Goal: Check status: Check status

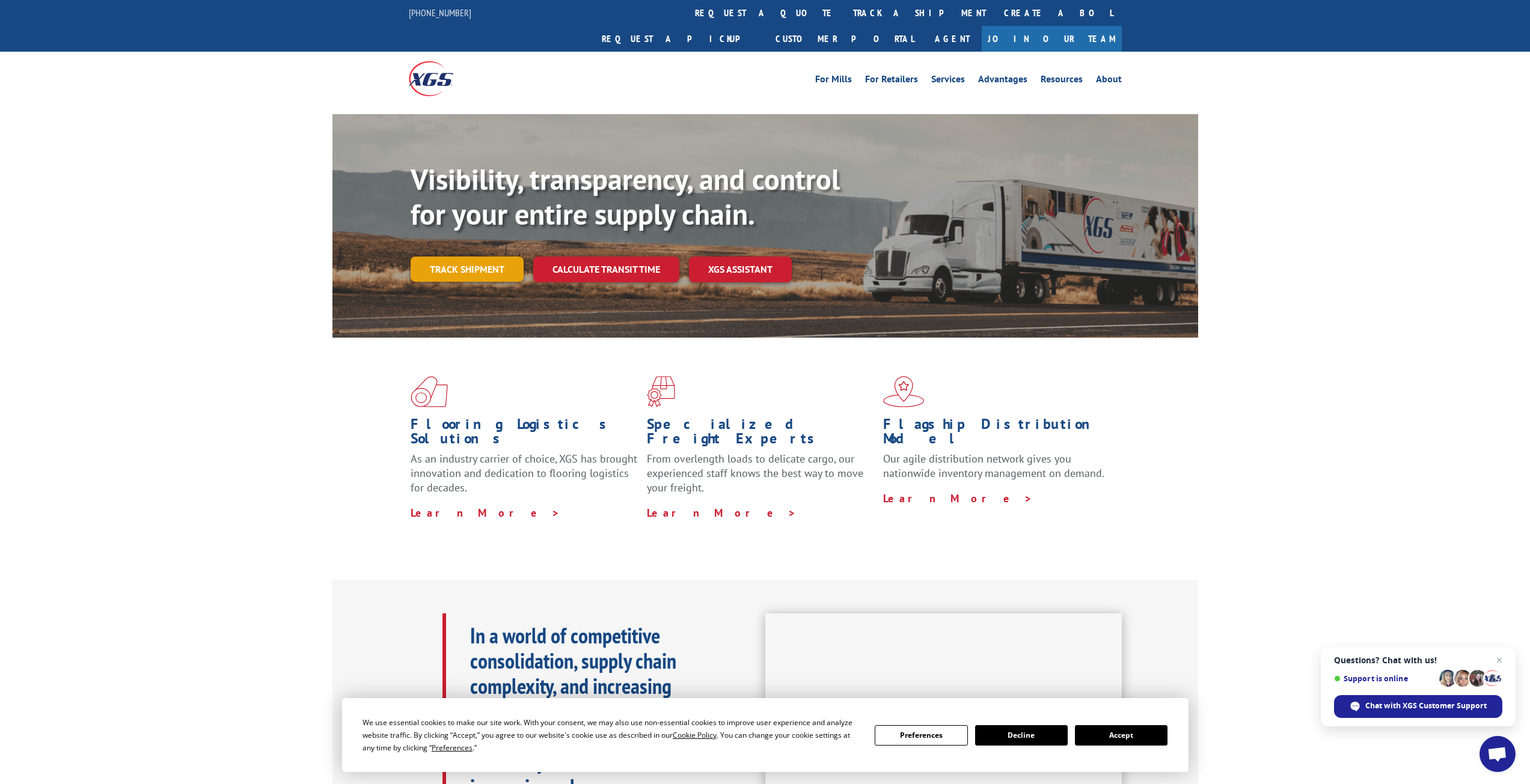
click at [494, 256] on link "Track shipment" at bounding box center [467, 269] width 113 height 25
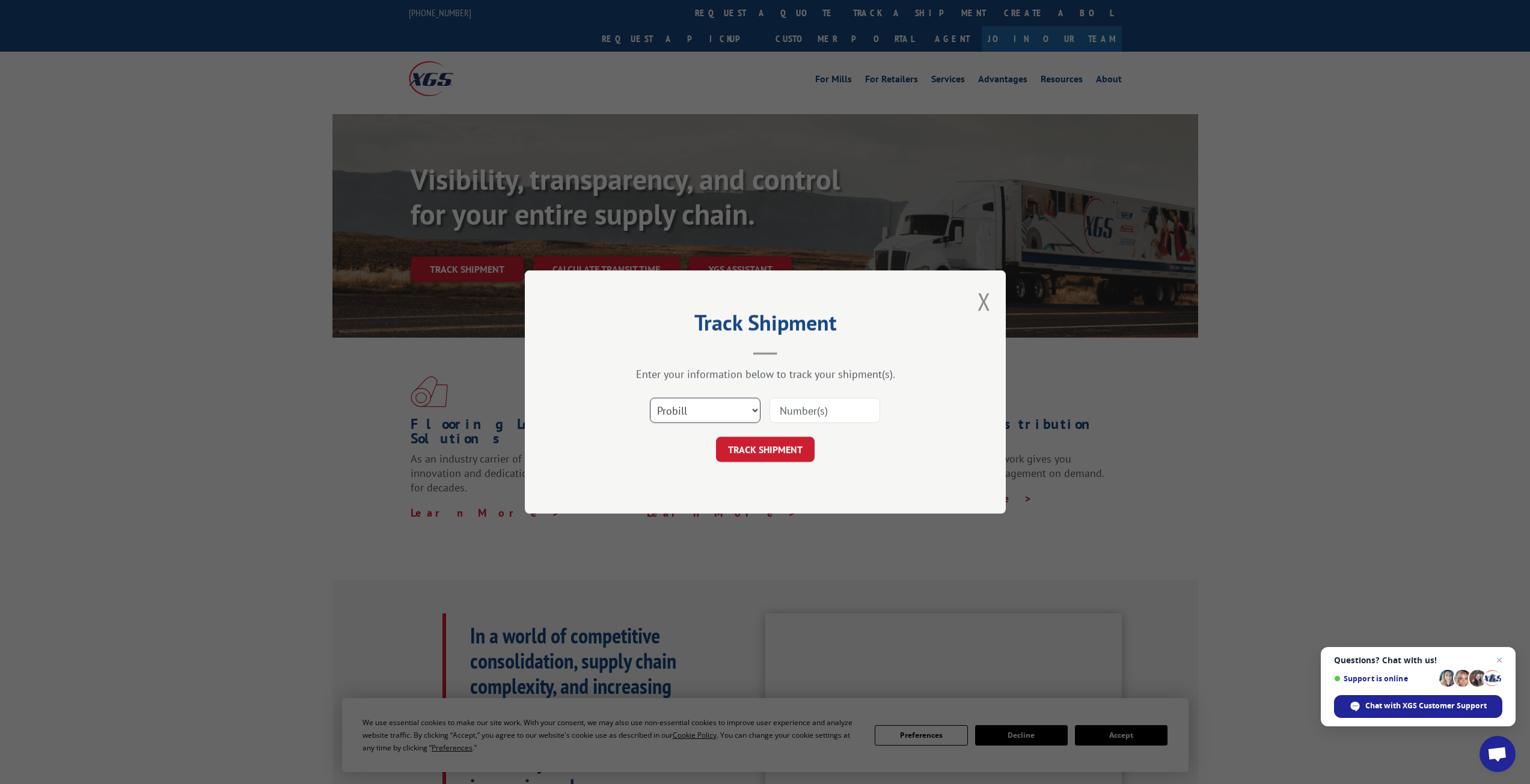
click at [756, 410] on select "Select category... Probill BOL PO" at bounding box center [704, 410] width 110 height 25
click at [749, 413] on select "Select category... Probill BOL PO" at bounding box center [704, 410] width 110 height 25
select select "bol"
click at [650, 398] on select "Select category... Probill BOL PO" at bounding box center [704, 410] width 110 height 25
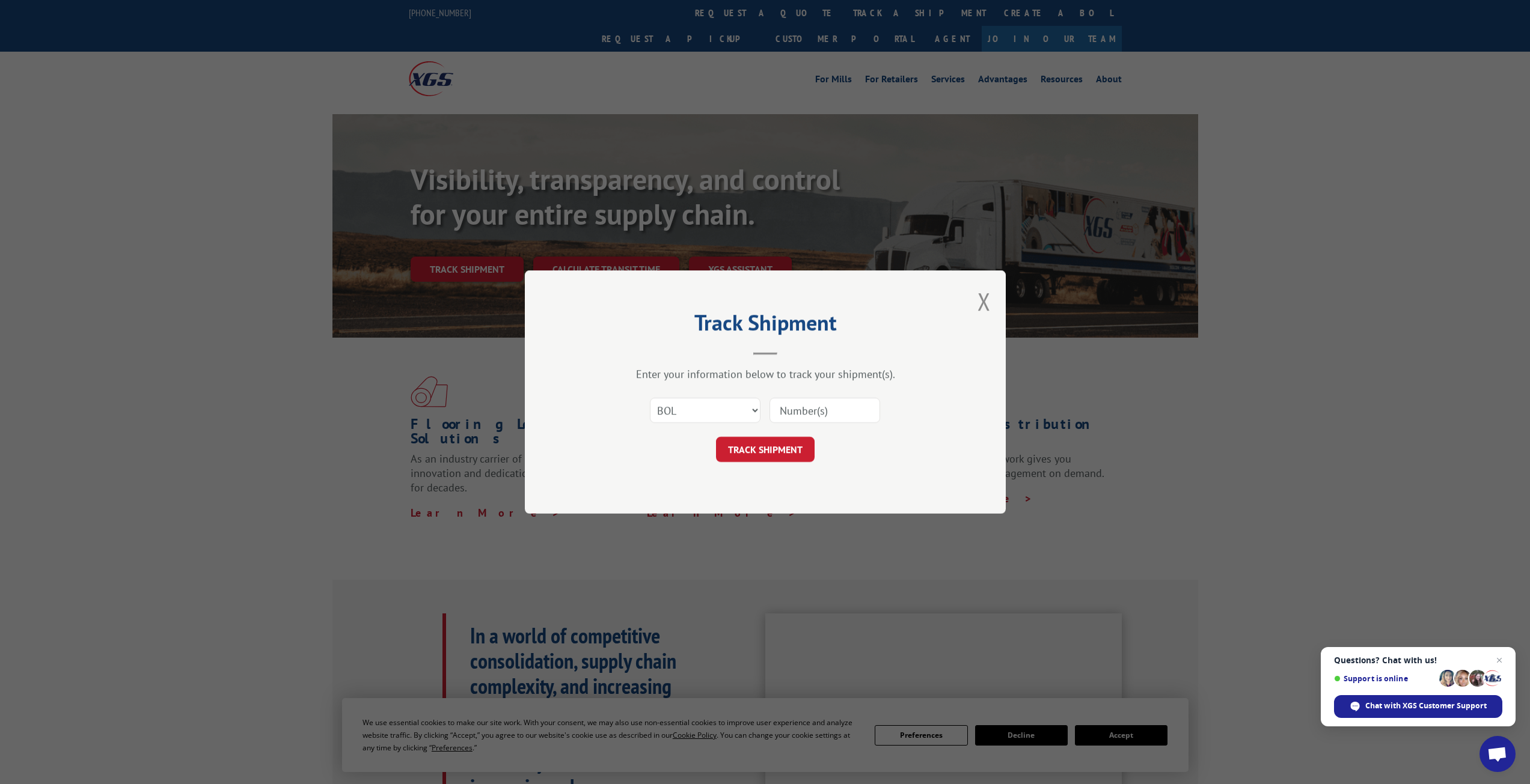
click at [810, 411] on input at bounding box center [824, 410] width 110 height 25
type input "TFD-041314.A"
click at [778, 453] on button "TRACK SHIPMENT" at bounding box center [765, 449] width 99 height 25
